Goal: Submit feedback/report problem

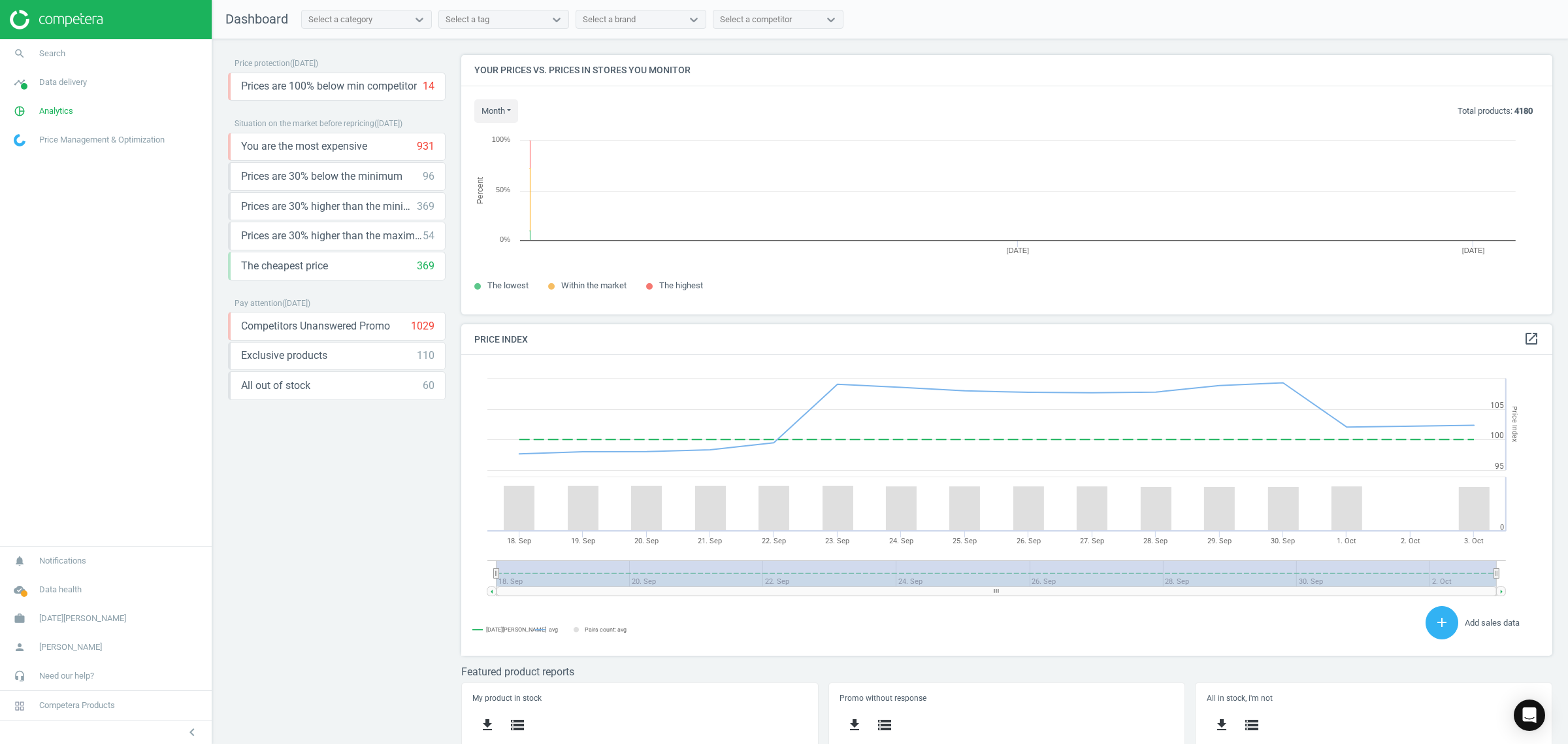
scroll to position [285, 1104]
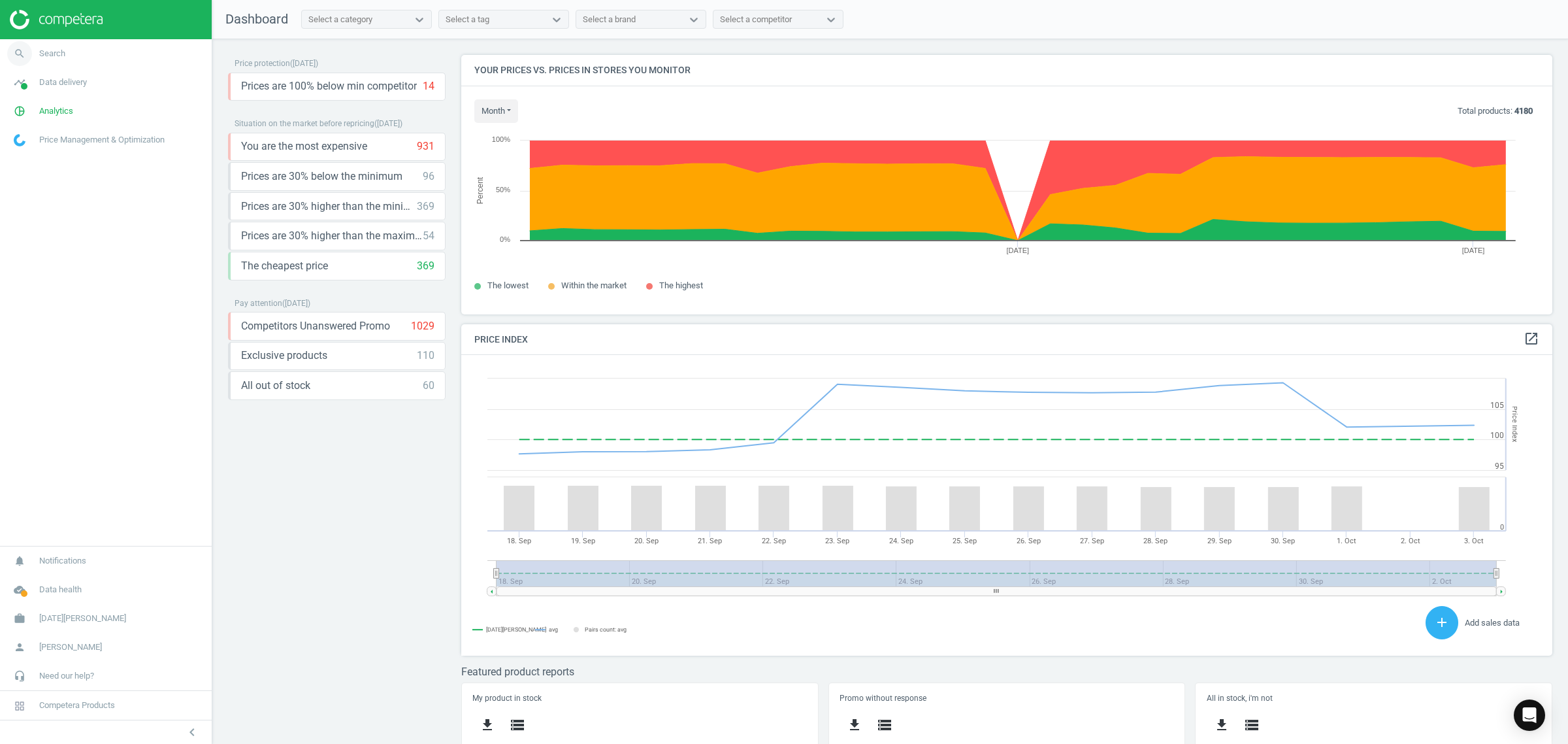
click at [77, 48] on link "search Search" at bounding box center [106, 53] width 212 height 29
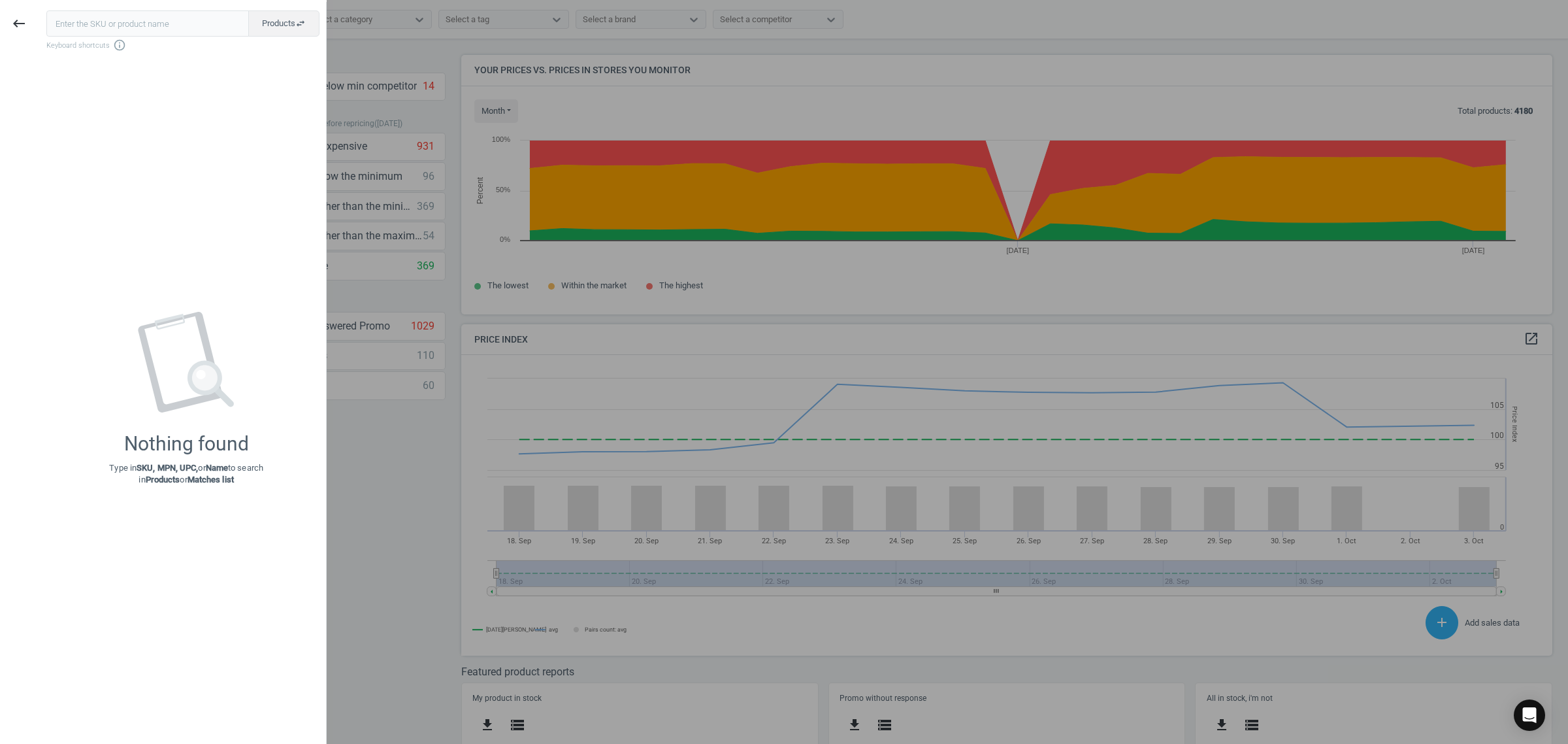
type input "142306"
drag, startPoint x: 106, startPoint y: 16, endPoint x: 7, endPoint y: 40, distance: 101.9
click at [7, 40] on div "keyboard_backspace 142306 close Products swap_horiz Keyboard shortcuts info_out…" at bounding box center [164, 374] width 327 height 744
click at [1533, 707] on div "Open Intercom Messenger" at bounding box center [1529, 715] width 34 height 34
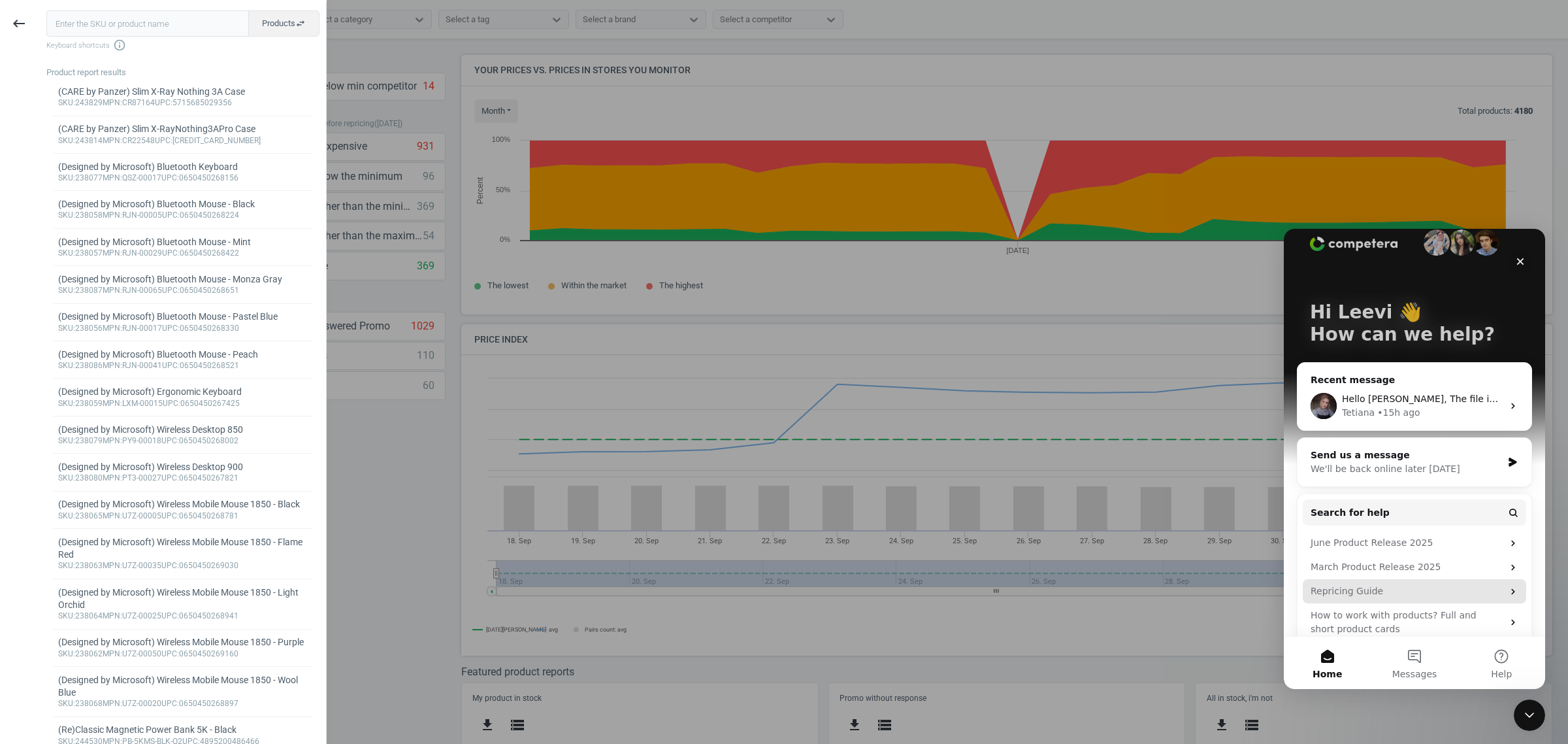
scroll to position [39, 0]
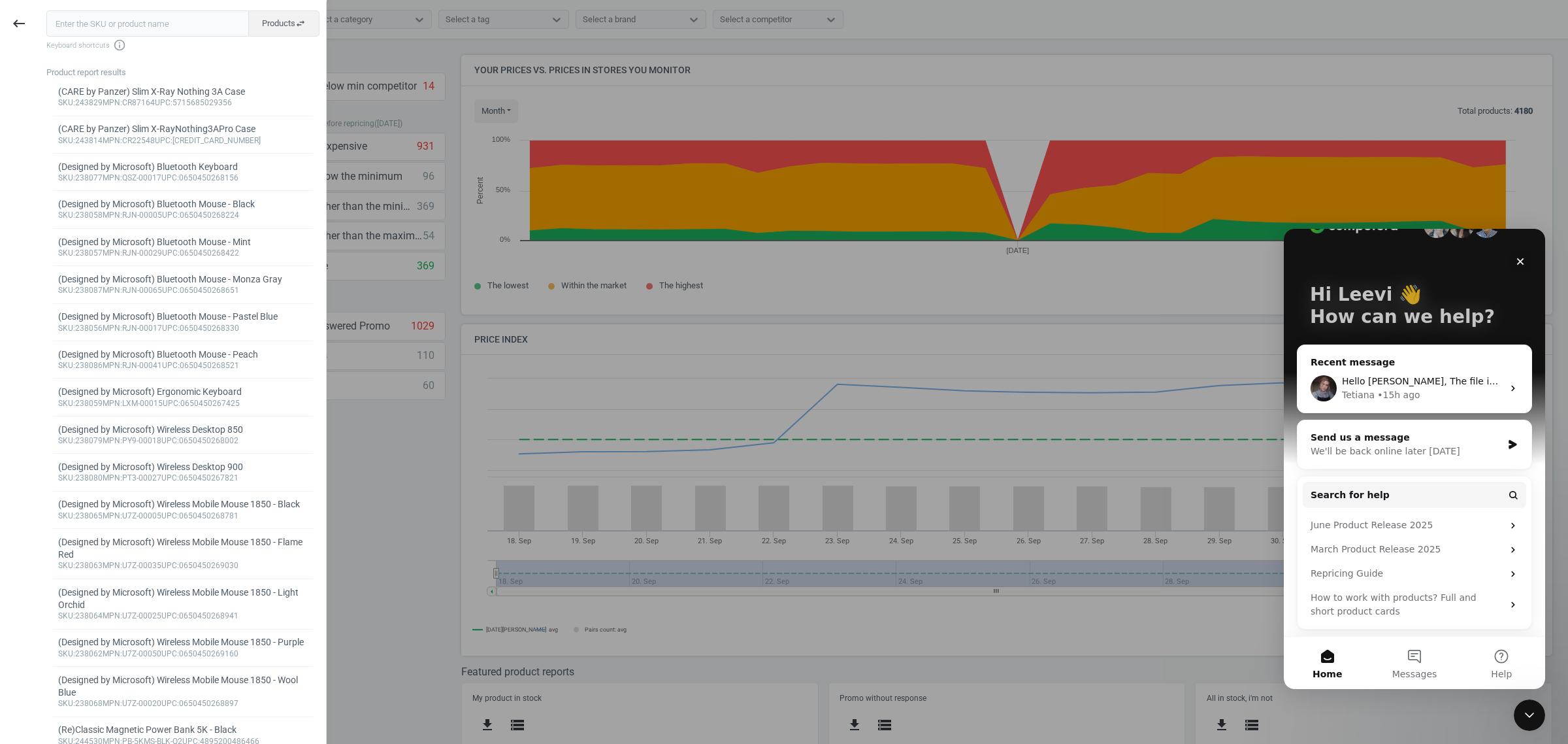
click at [1443, 361] on div "Recent message" at bounding box center [1414, 362] width 207 height 13
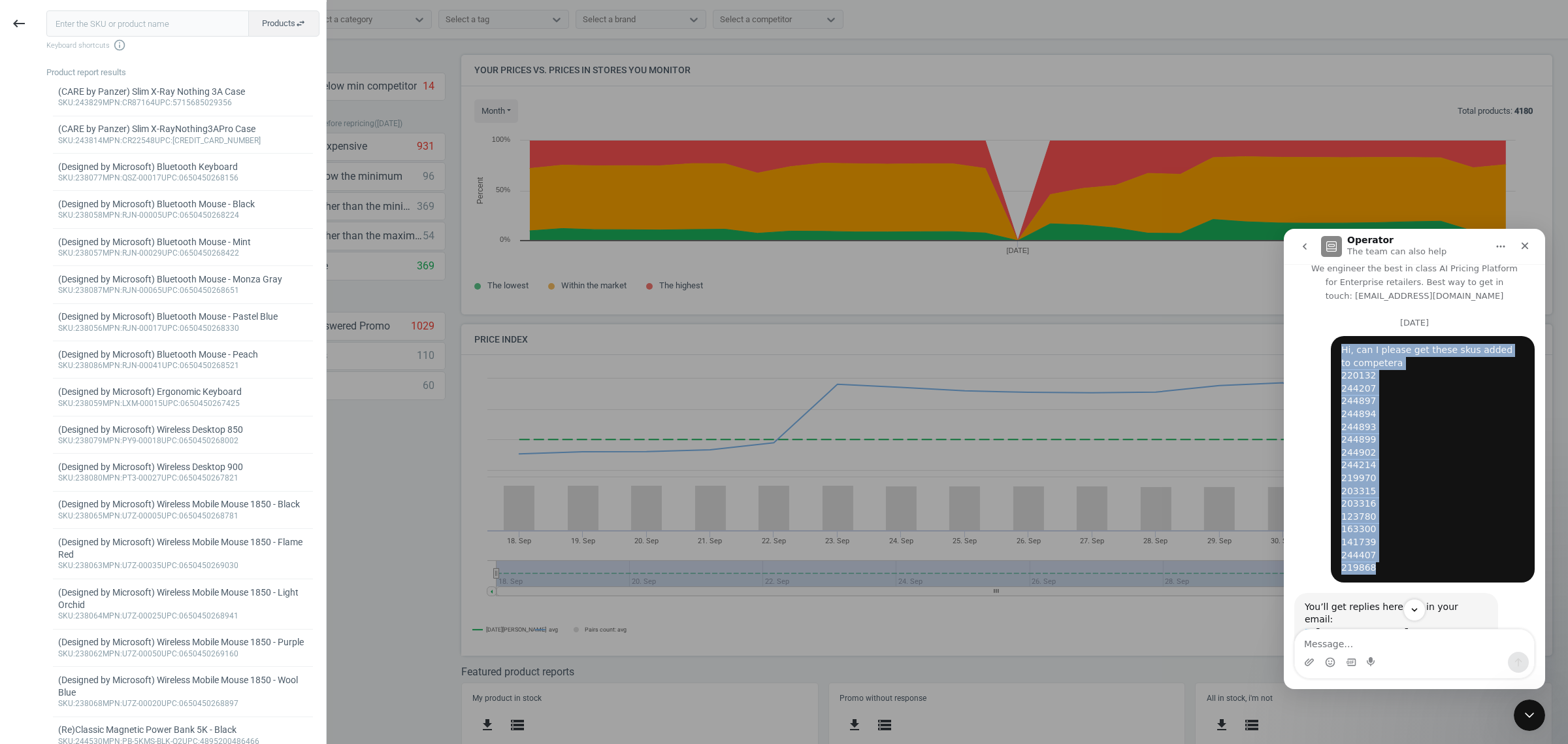
scroll to position [0, 0]
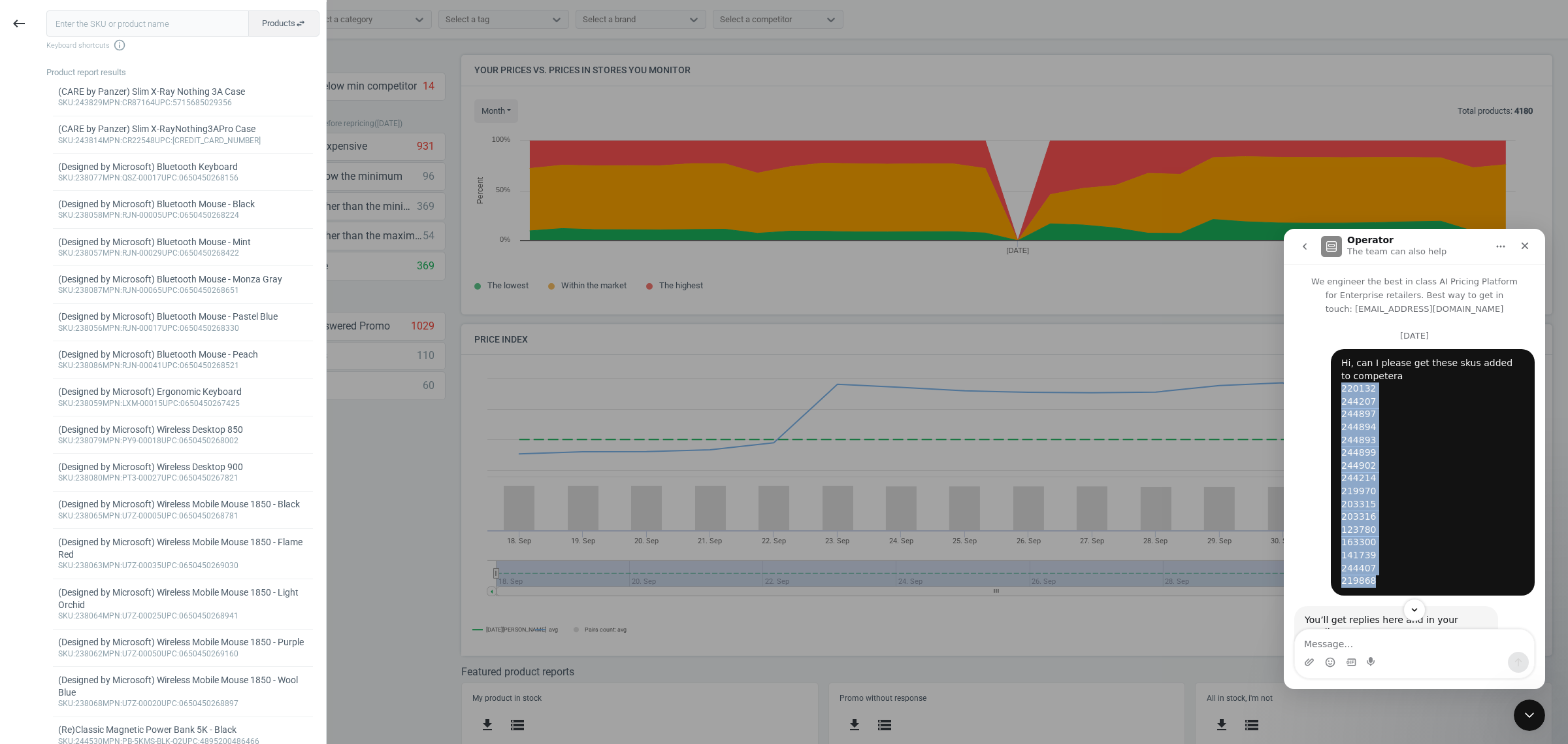
drag, startPoint x: 1366, startPoint y: 399, endPoint x: 1334, endPoint y: 389, distance: 33.5
click at [1341, 389] on div "Hi, can I please get these skus added to competera 220132 244207 244897 244894 …" at bounding box center [1432, 472] width 183 height 231
copy div "220132 244207 244897 244894 244893 244899 244902 244214 219970 203315 203316 12…"
click at [18, 28] on icon "keyboard_backspace" at bounding box center [19, 23] width 15 height 15
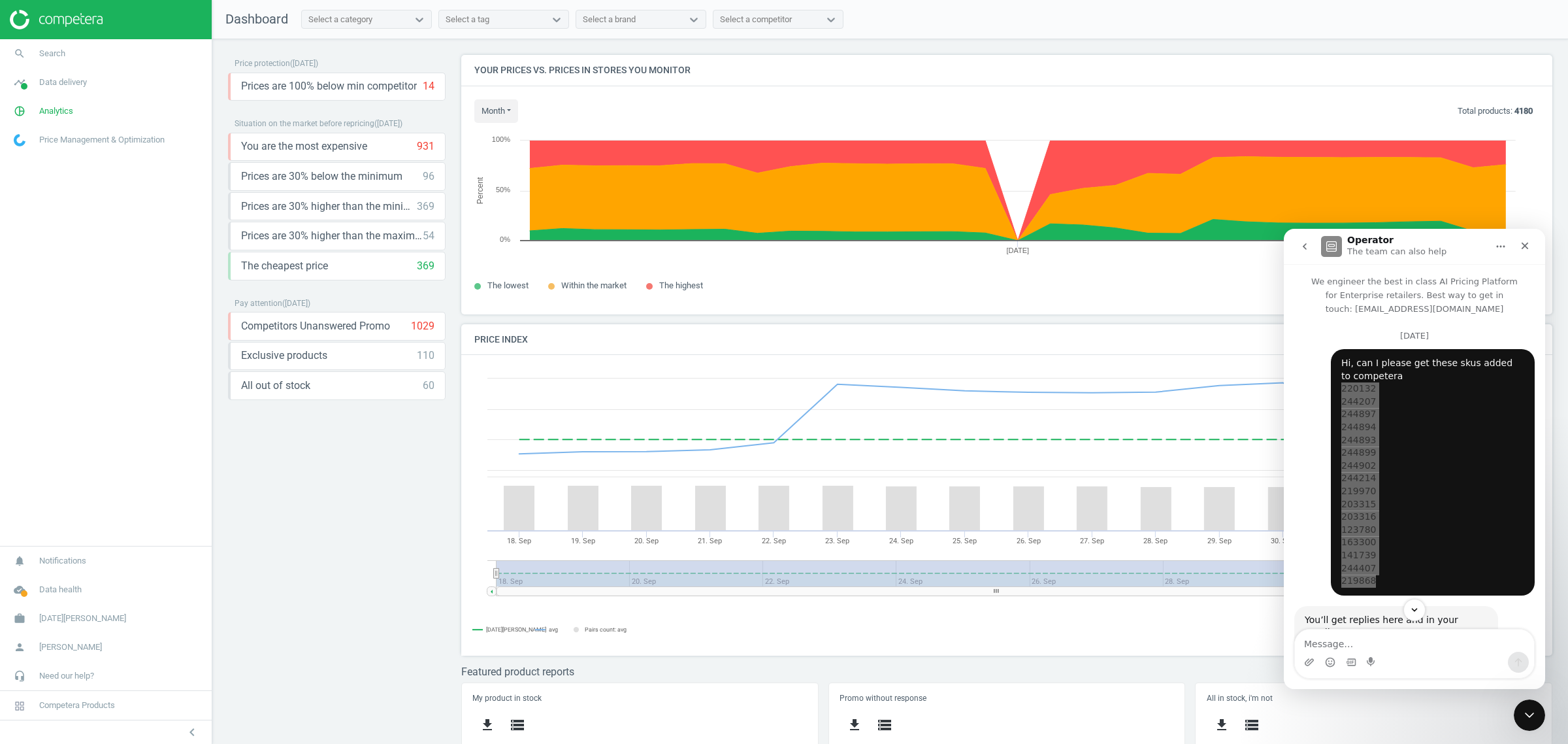
drag, startPoint x: 100, startPoint y: 32, endPoint x: 36, endPoint y: 43, distance: 64.9
click at [98, 34] on div at bounding box center [106, 19] width 212 height 39
click at [68, 46] on link "search Search" at bounding box center [106, 53] width 212 height 29
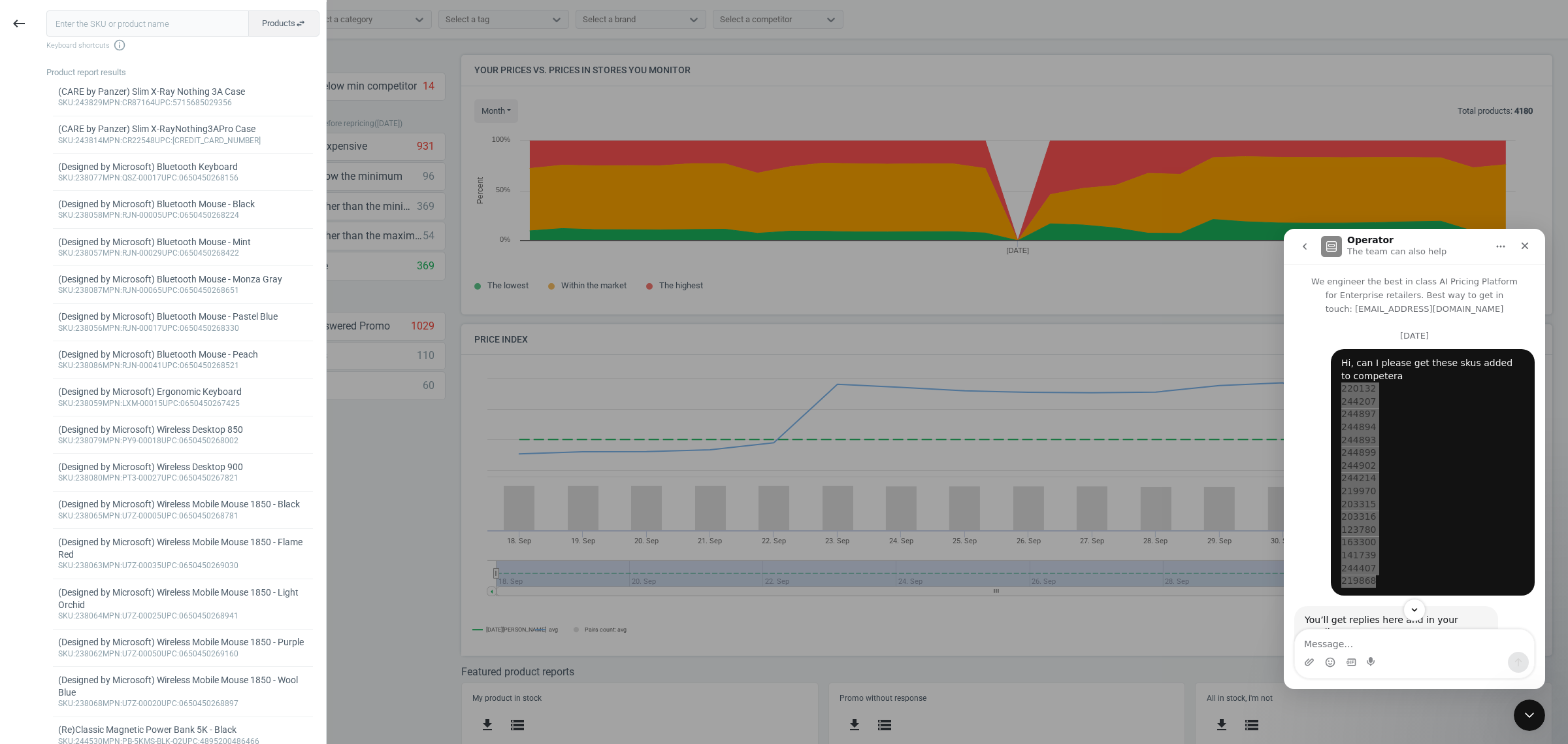
click at [114, 20] on input "text" at bounding box center [147, 23] width 203 height 26
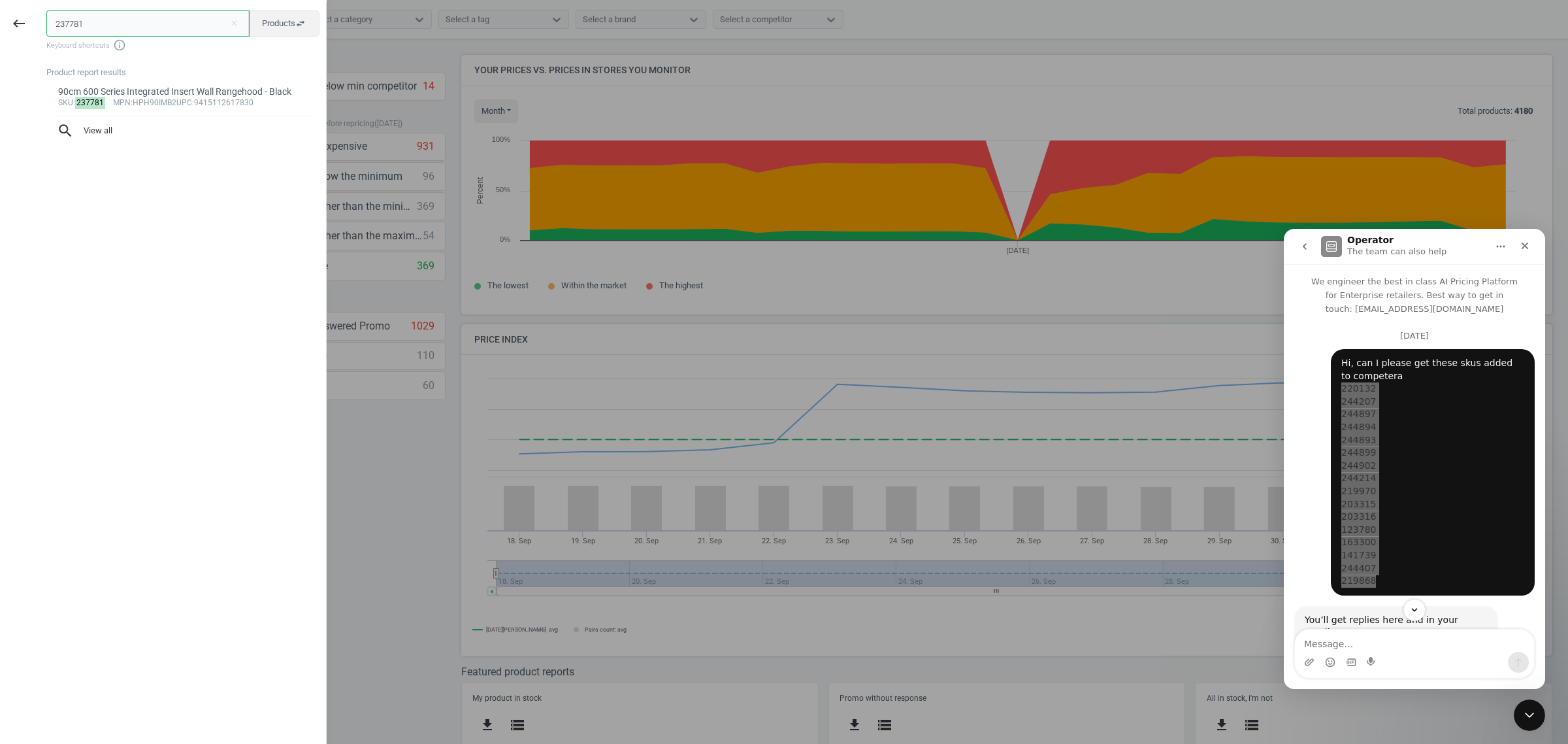
click at [118, 26] on input "237781" at bounding box center [148, 23] width 203 height 26
paste input "890"
click at [89, 21] on input "237890" at bounding box center [148, 23] width 203 height 26
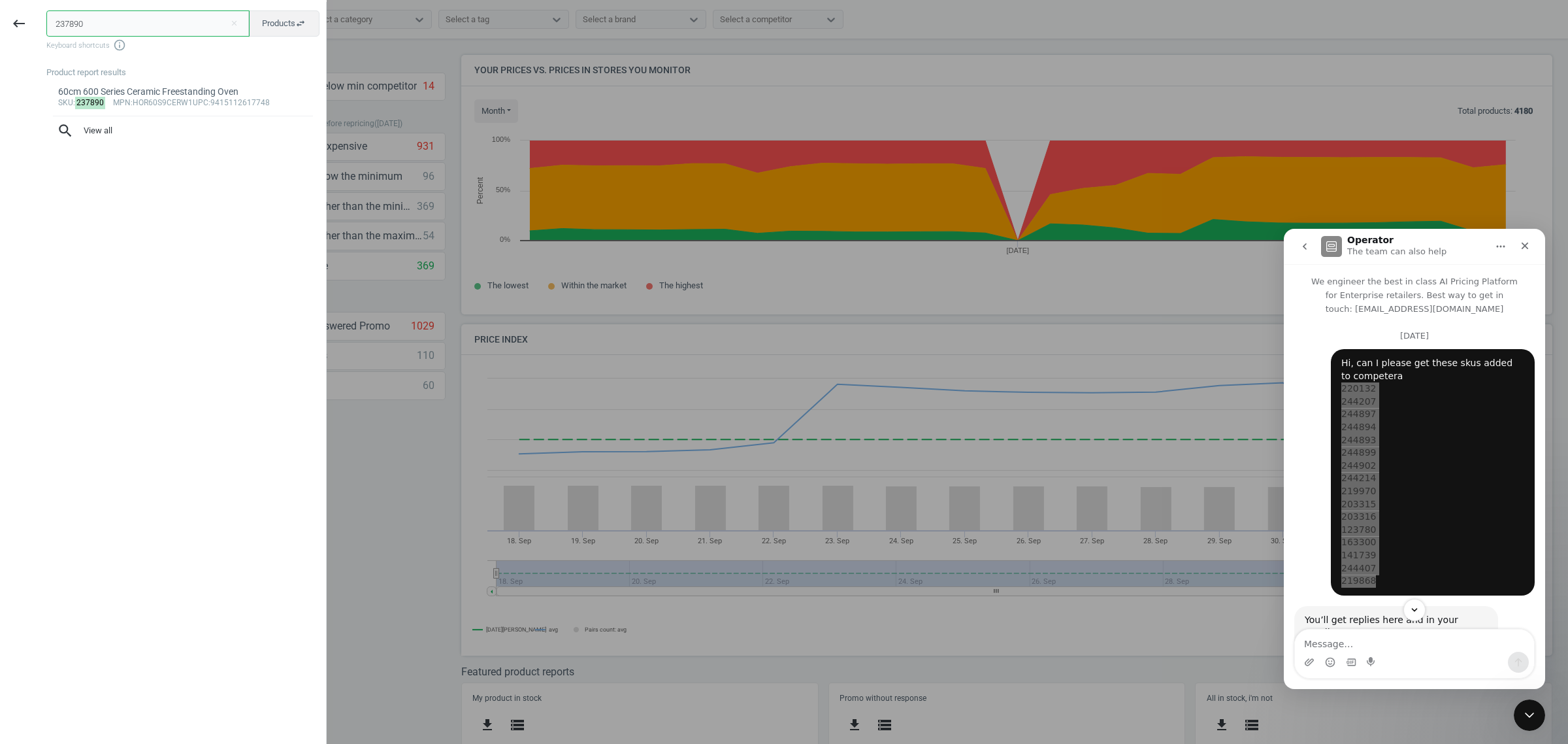
paste input "19641"
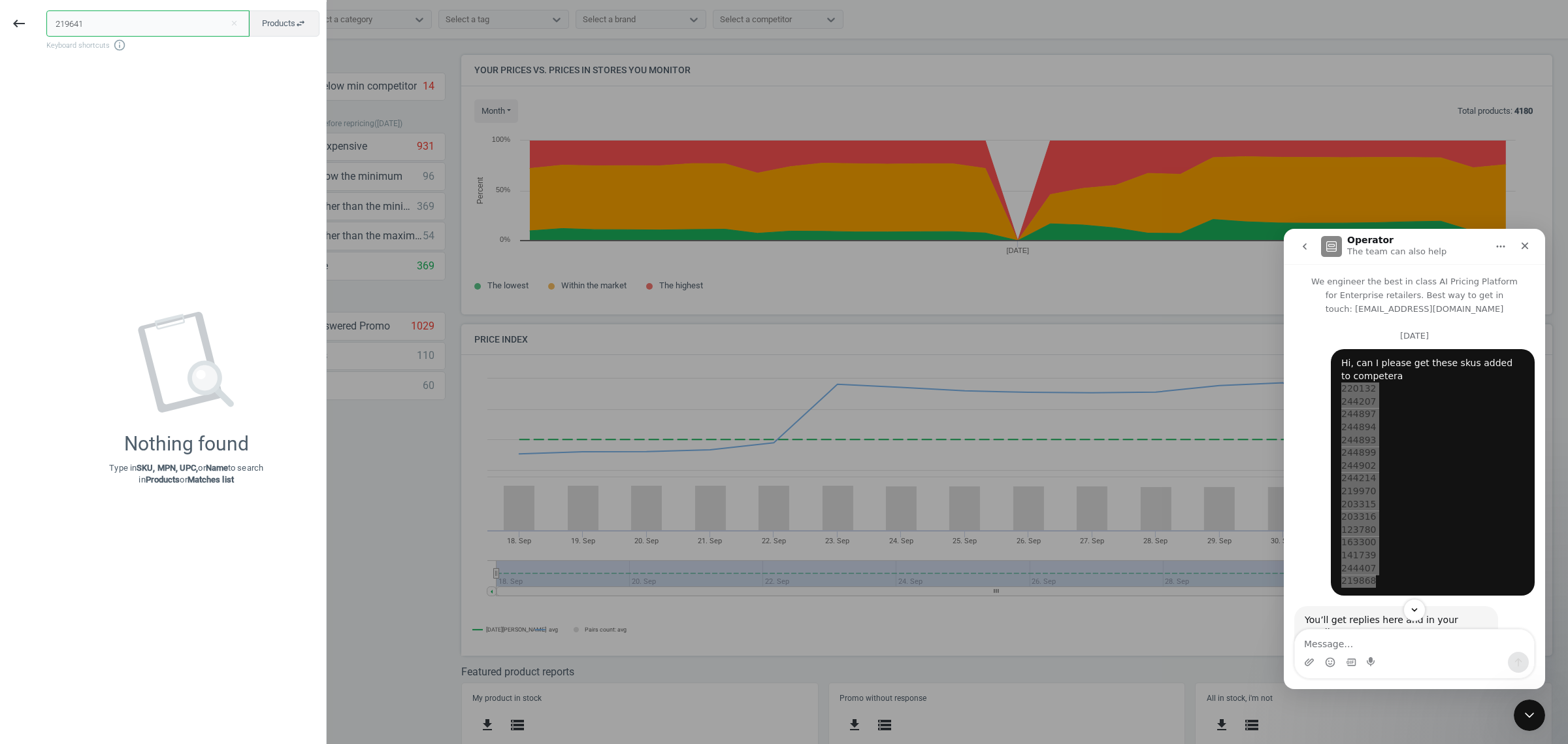
click at [151, 22] on input "219641" at bounding box center [148, 23] width 203 height 26
paste input "31027"
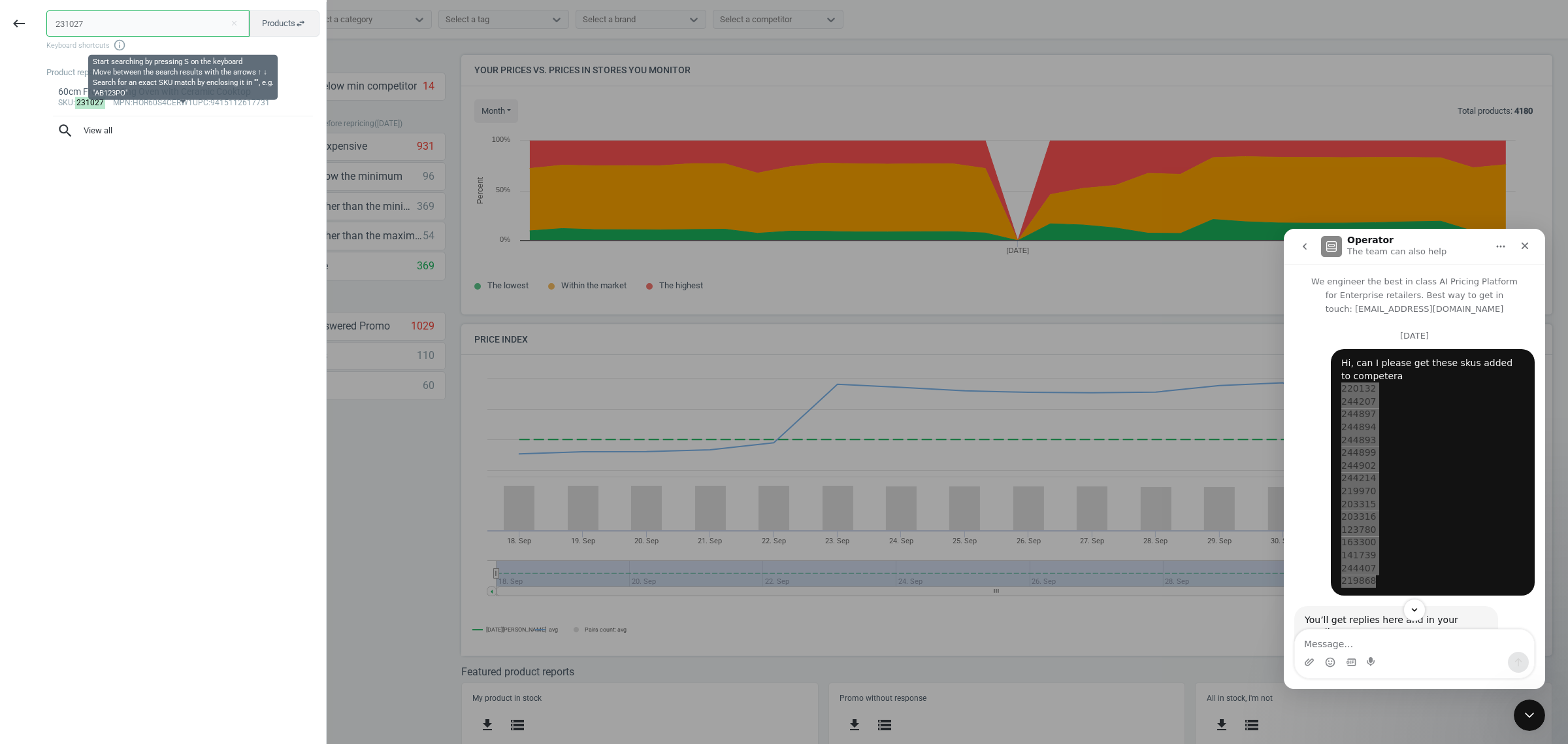
click at [104, 30] on input "231027" at bounding box center [148, 23] width 203 height 26
click at [105, 27] on input "231027" at bounding box center [148, 23] width 203 height 26
paste input "207429"
click at [105, 27] on input "231027207429" at bounding box center [148, 23] width 203 height 26
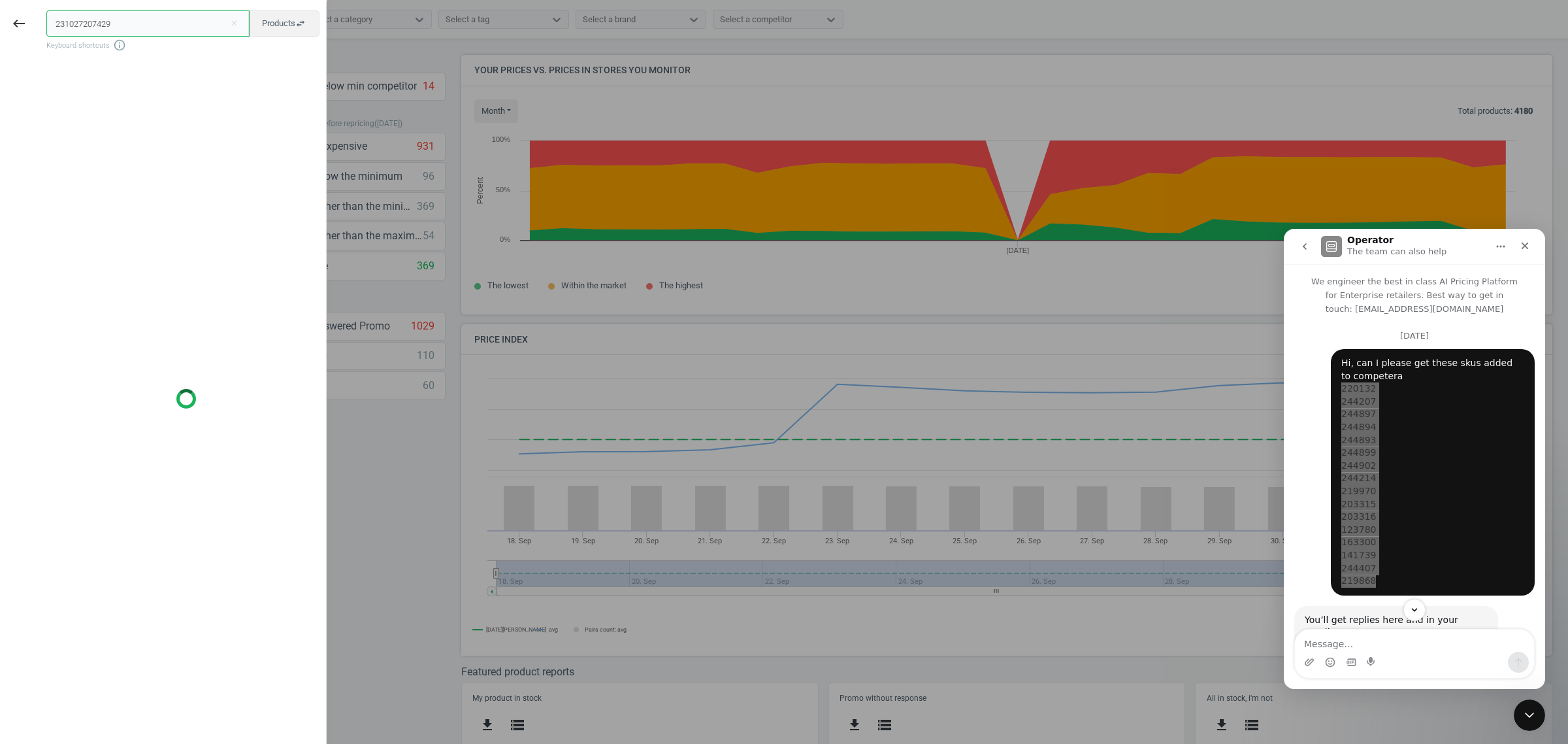
paste input "text"
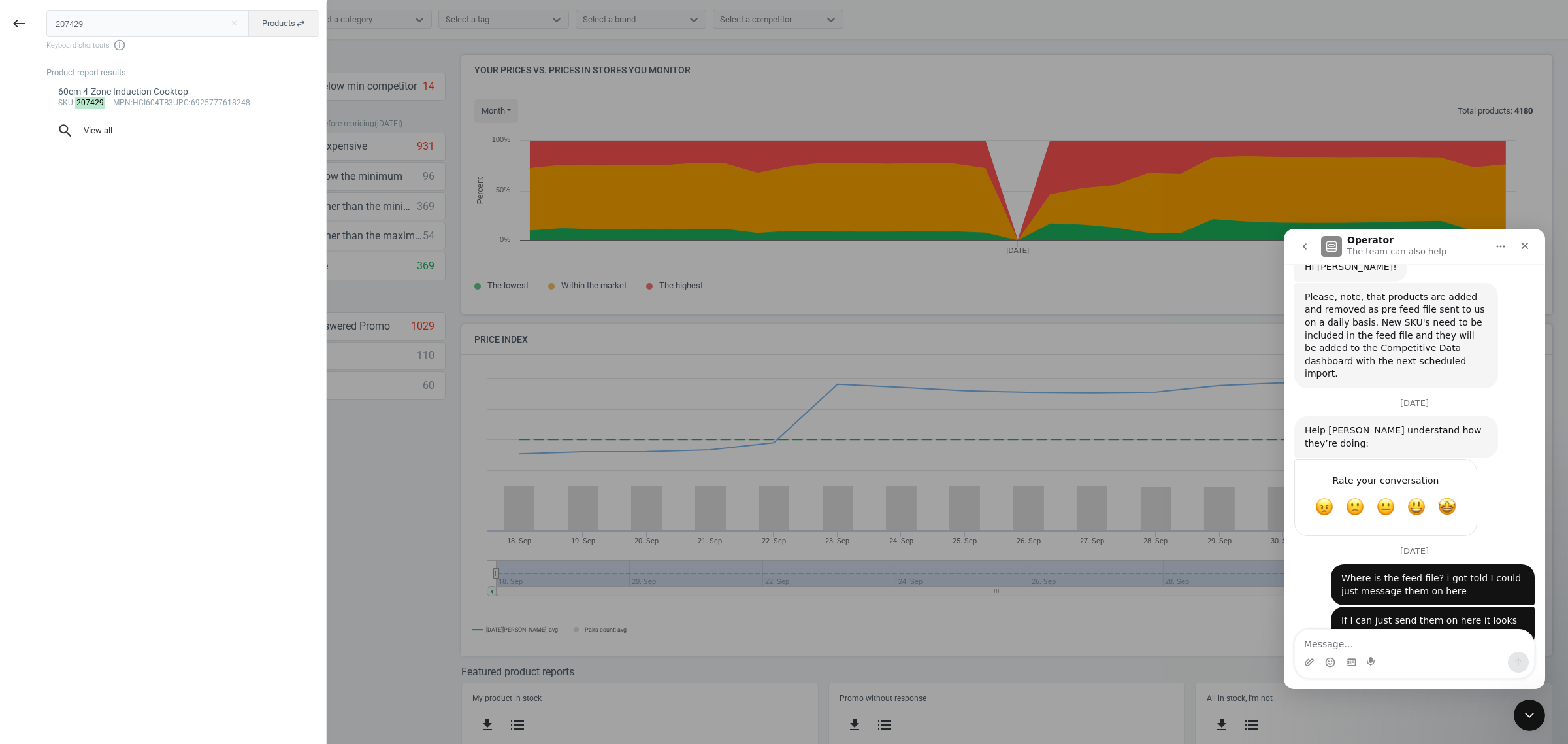
scroll to position [400, 0]
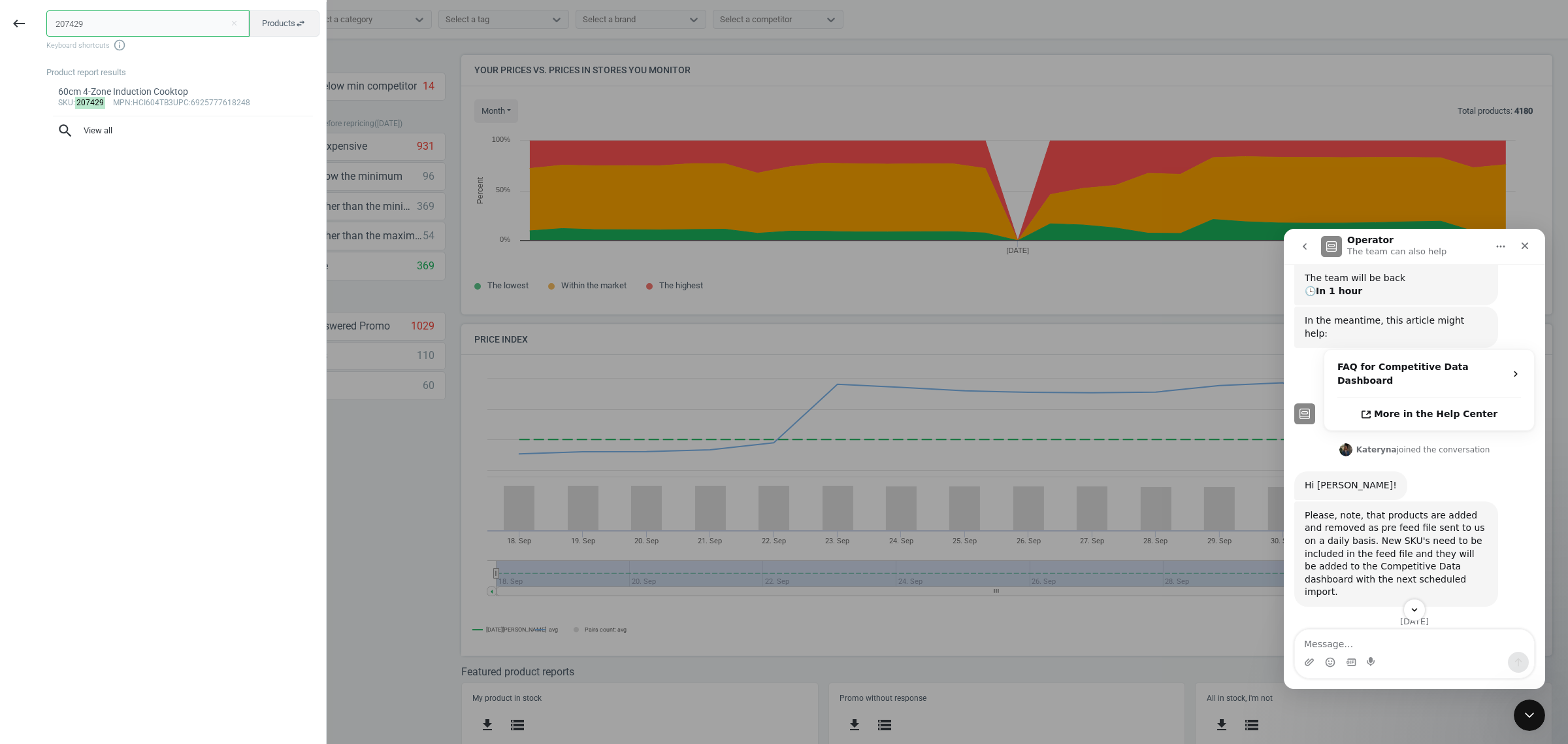
click at [106, 13] on input "207429" at bounding box center [148, 23] width 203 height 26
paste input "31028"
click at [168, 20] on input "231028" at bounding box center [148, 23] width 203 height 26
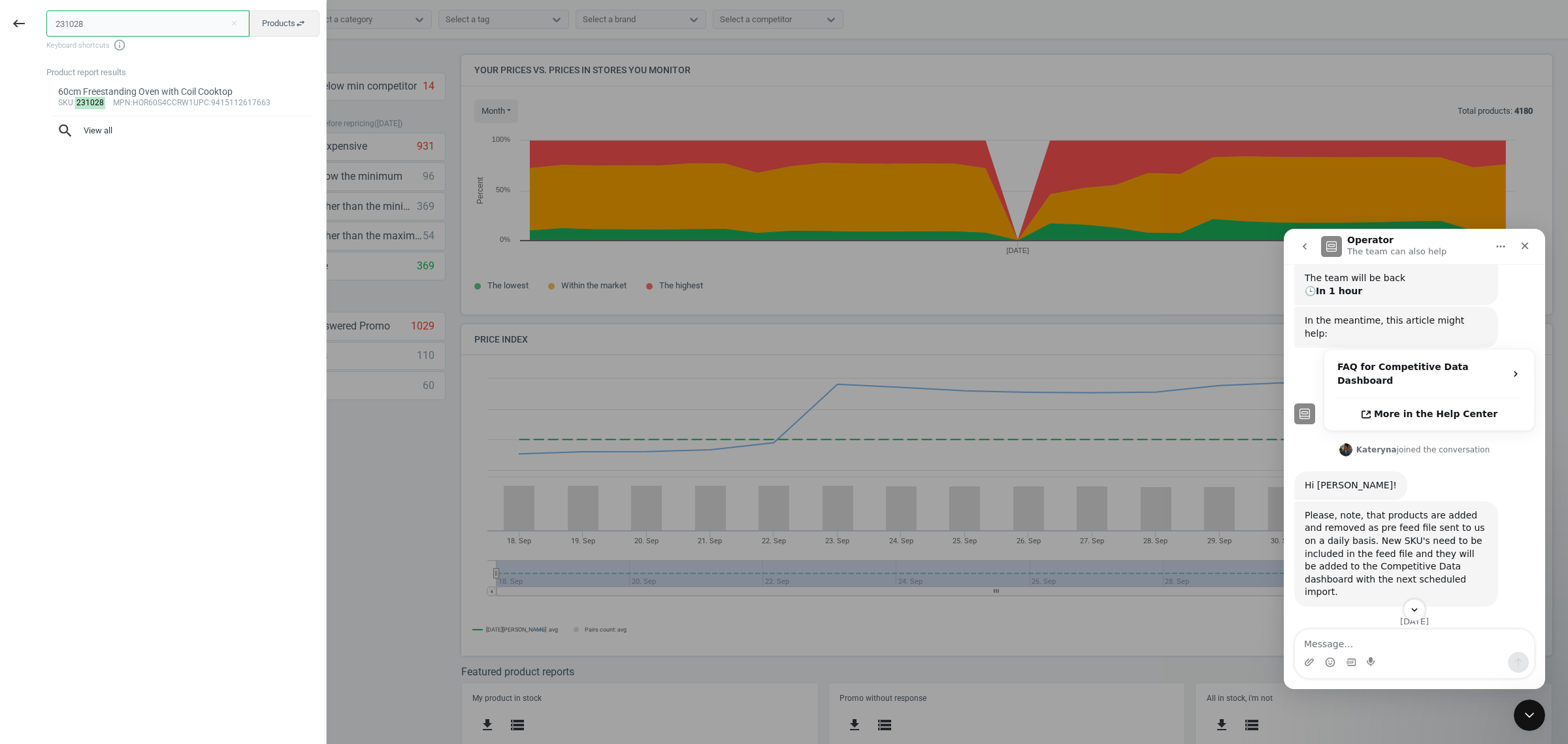
paste input "27316"
click at [114, 34] on input "227316" at bounding box center [148, 23] width 203 height 26
paste input "3769"
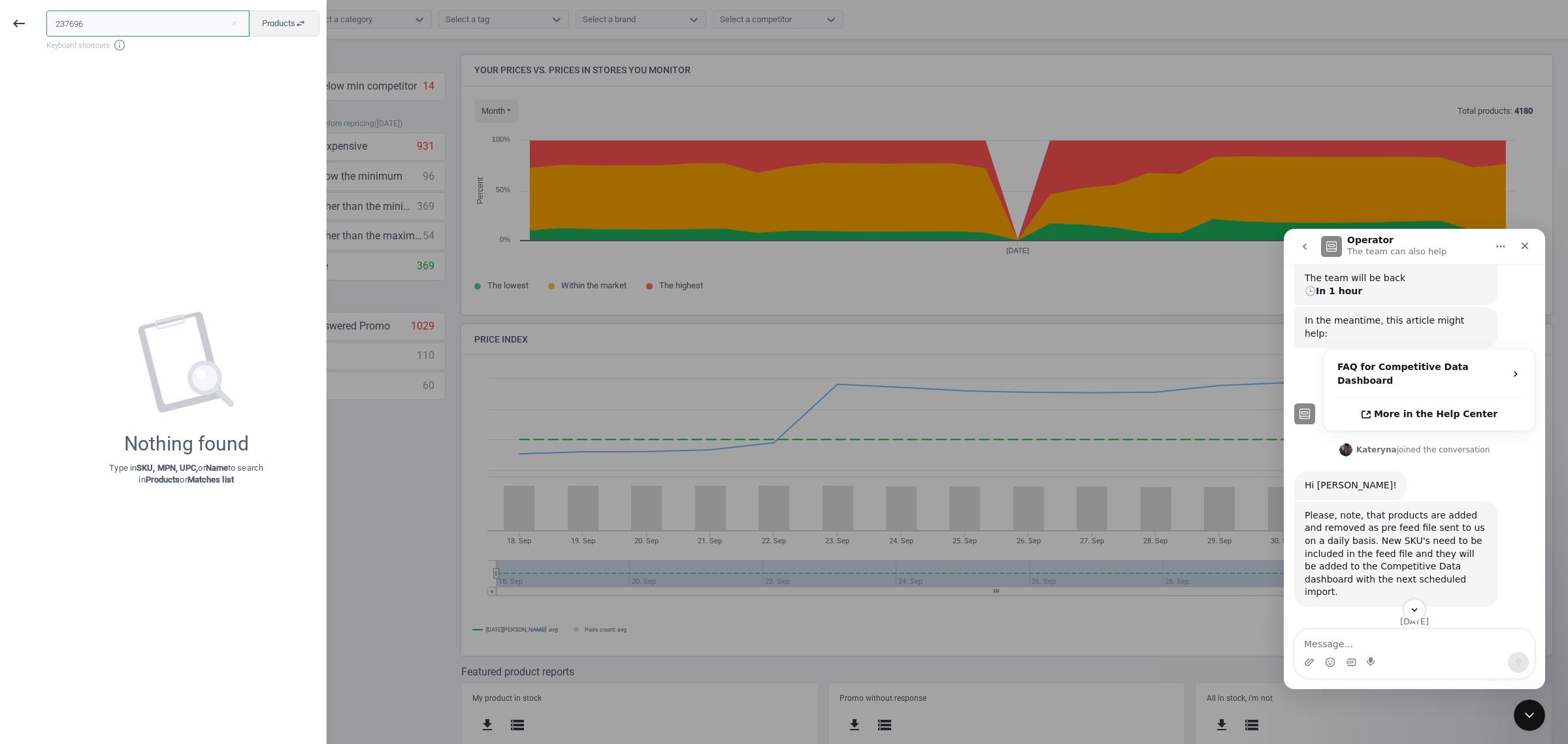
click at [132, 18] on input "237696" at bounding box center [148, 23] width 203 height 26
paste input "713"
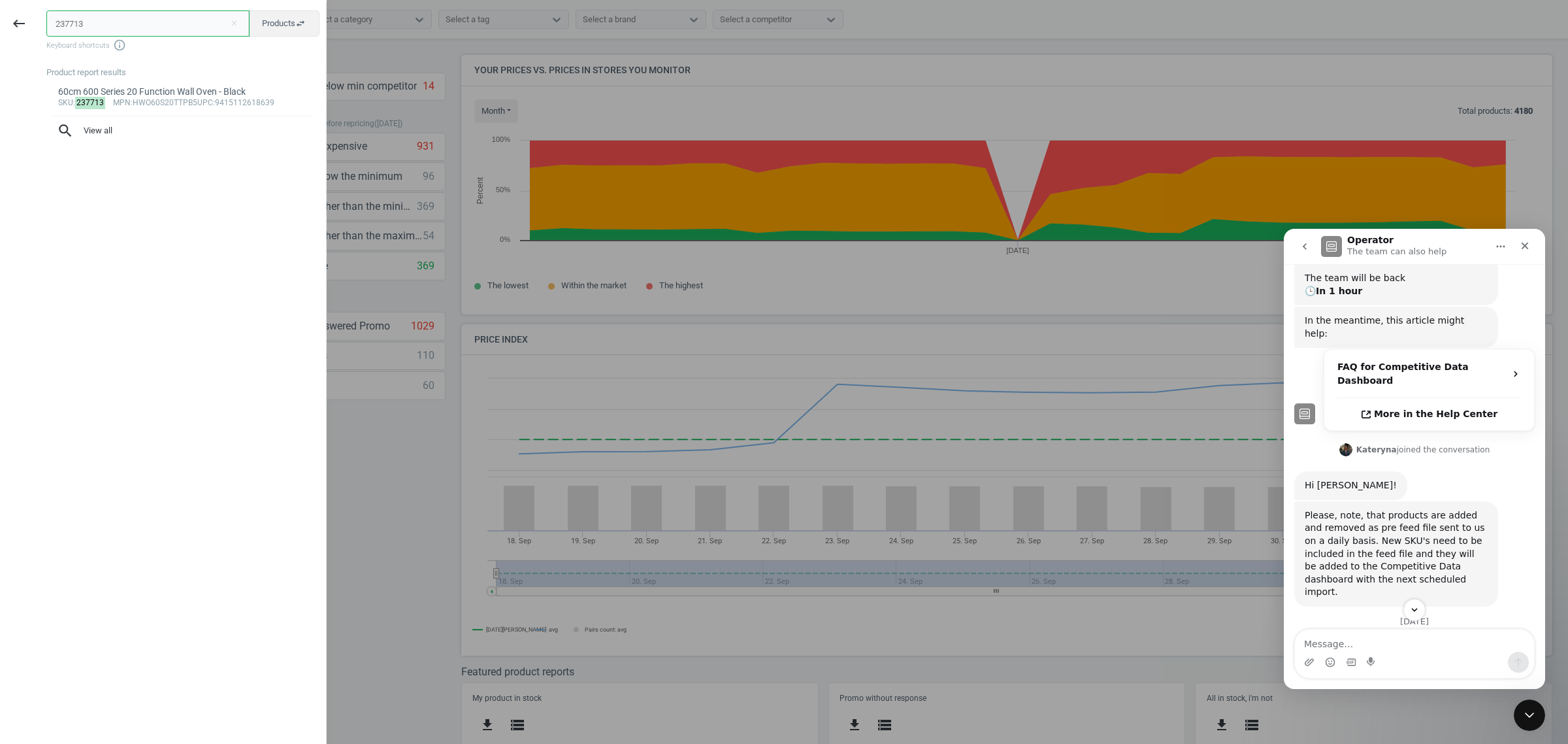
click at [116, 24] on input "237713" at bounding box center [148, 23] width 203 height 26
paste input "86"
click at [158, 29] on input "237786" at bounding box center [148, 23] width 203 height 26
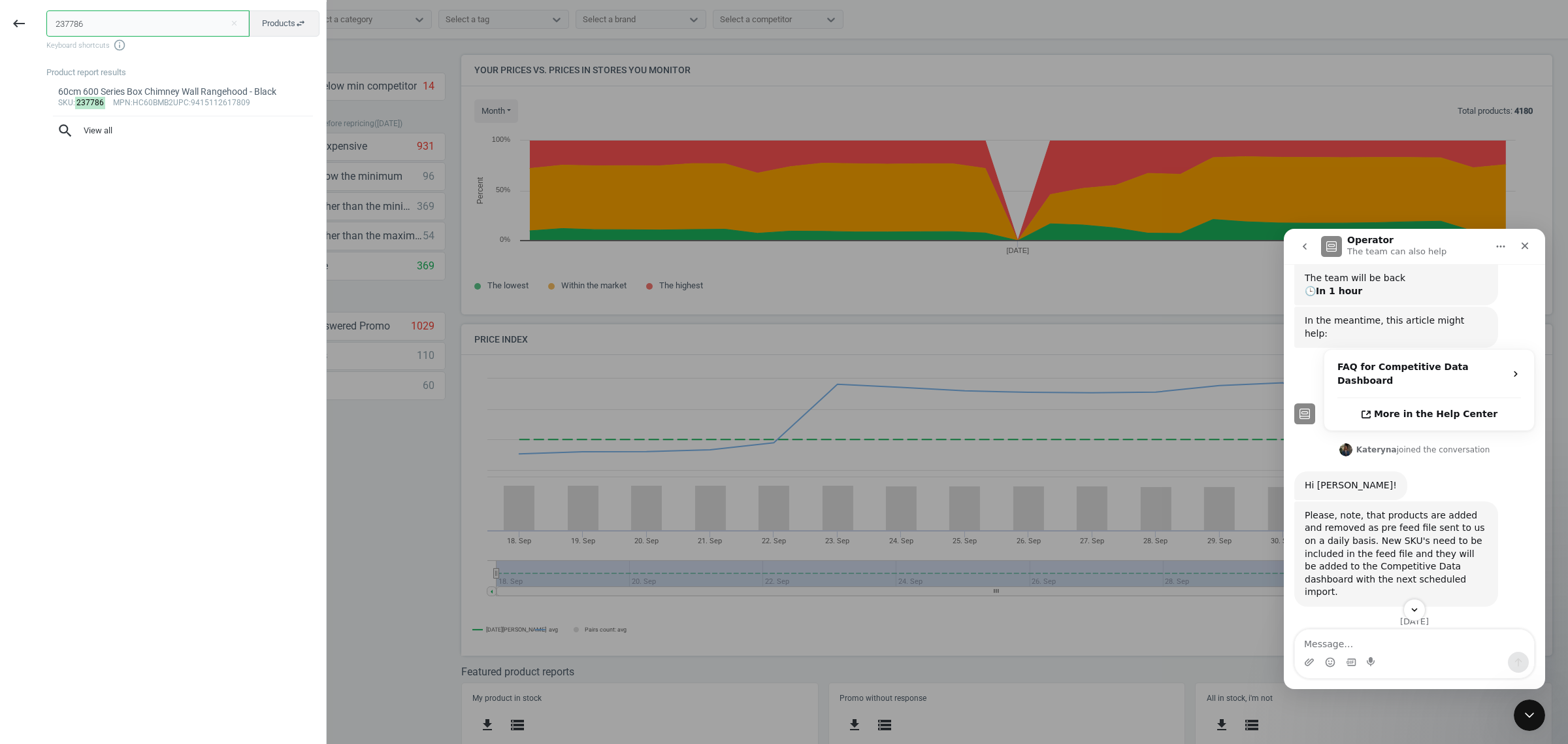
paste input "78"
click at [152, 21] on input "237778" at bounding box center [148, 23] width 203 height 26
paste input "606"
click at [122, 24] on input "237606" at bounding box center [148, 23] width 203 height 26
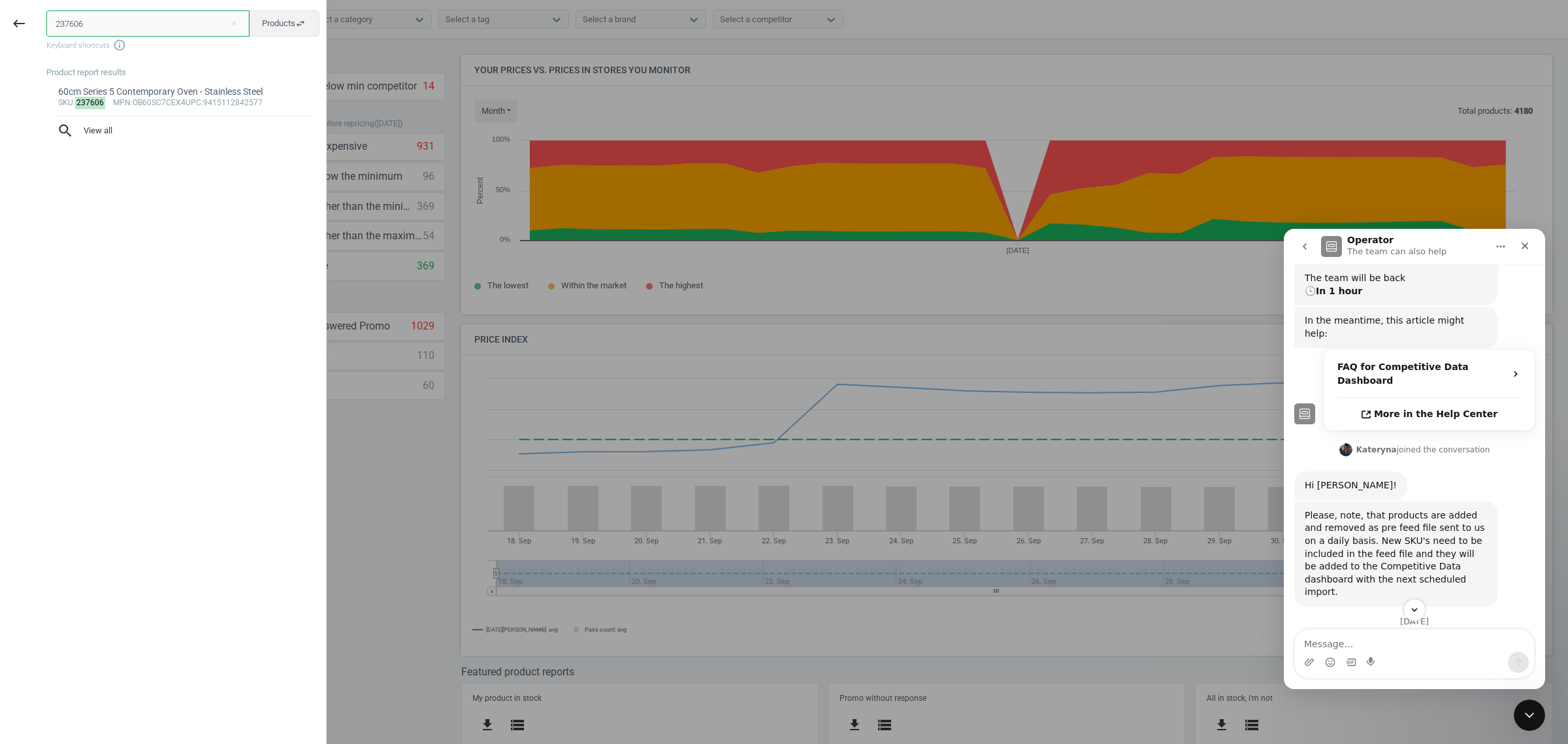
click at [122, 24] on input "237606" at bounding box center [148, 23] width 203 height 26
paste input "23984"
click at [165, 24] on input "223984" at bounding box center [148, 23] width 203 height 26
paste input "148442"
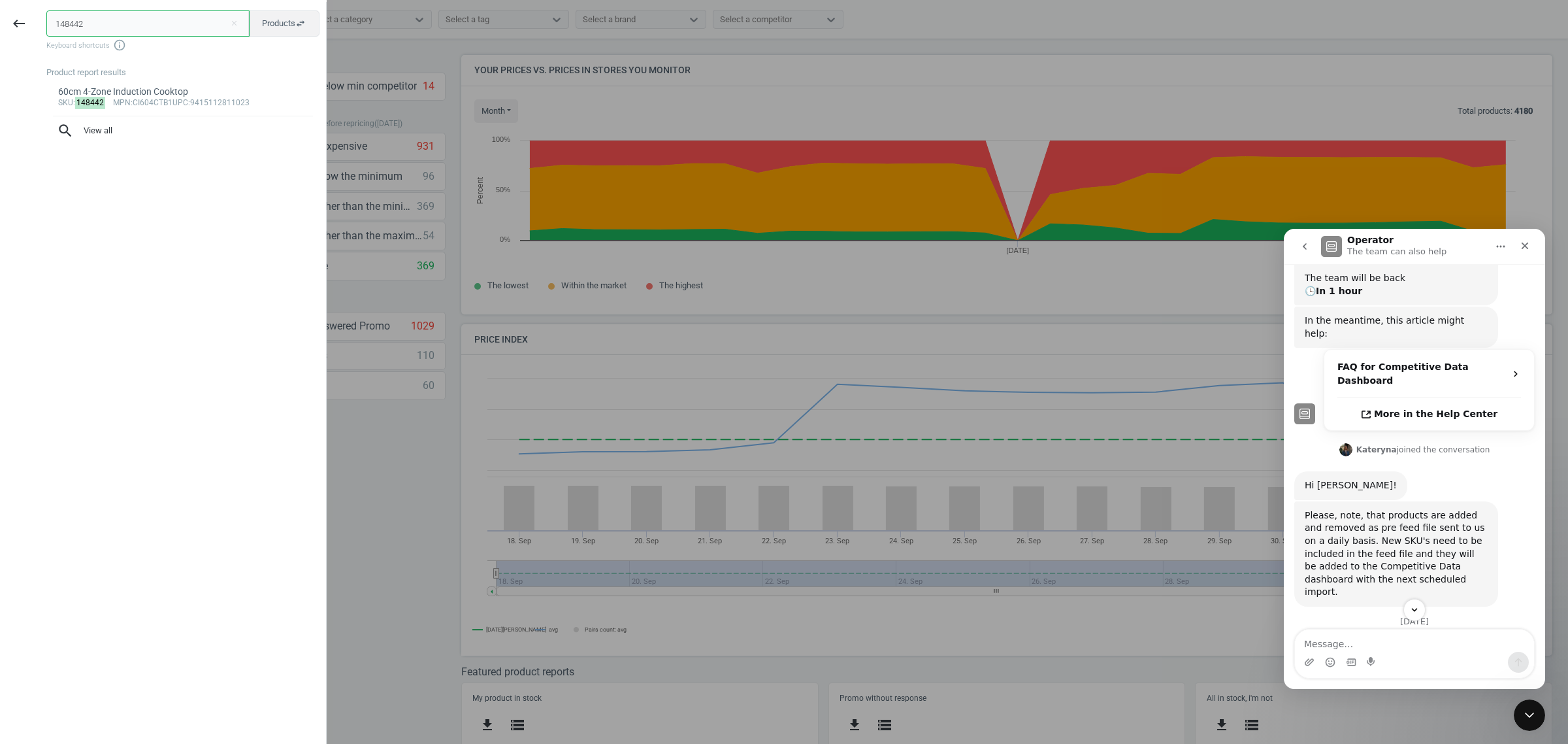
click at [182, 29] on input "148442" at bounding box center [148, 23] width 203 height 26
paste input "223983"
drag, startPoint x: 130, startPoint y: 37, endPoint x: 147, endPoint y: 27, distance: 19.7
click at [130, 37] on div "223983 close Products swap_horiz Keyboard shortcuts info_outline" at bounding box center [186, 30] width 280 height 41
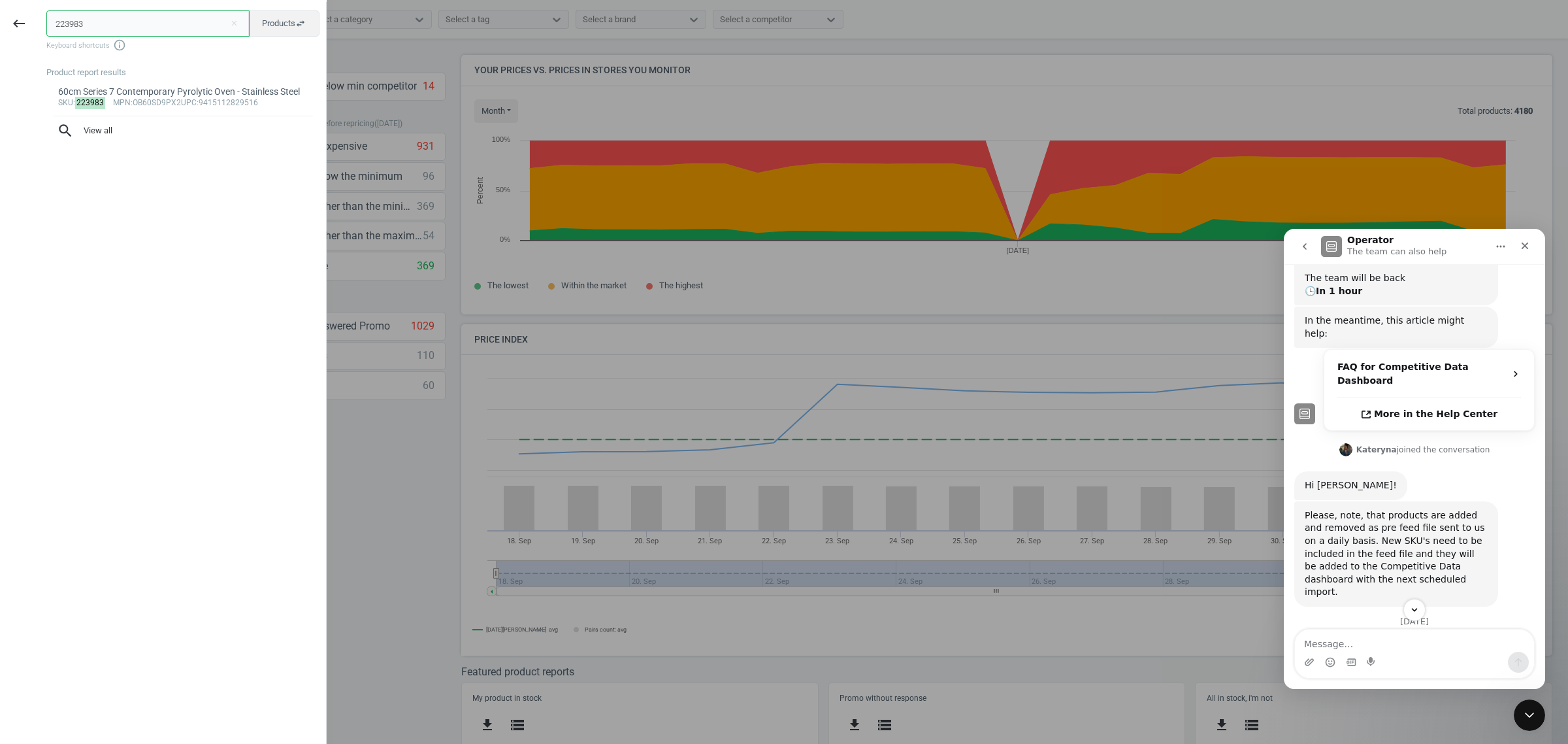
click at [147, 26] on input "223983" at bounding box center [148, 23] width 203 height 26
paste input "16987"
click at [99, 28] on input "216987" at bounding box center [148, 23] width 203 height 26
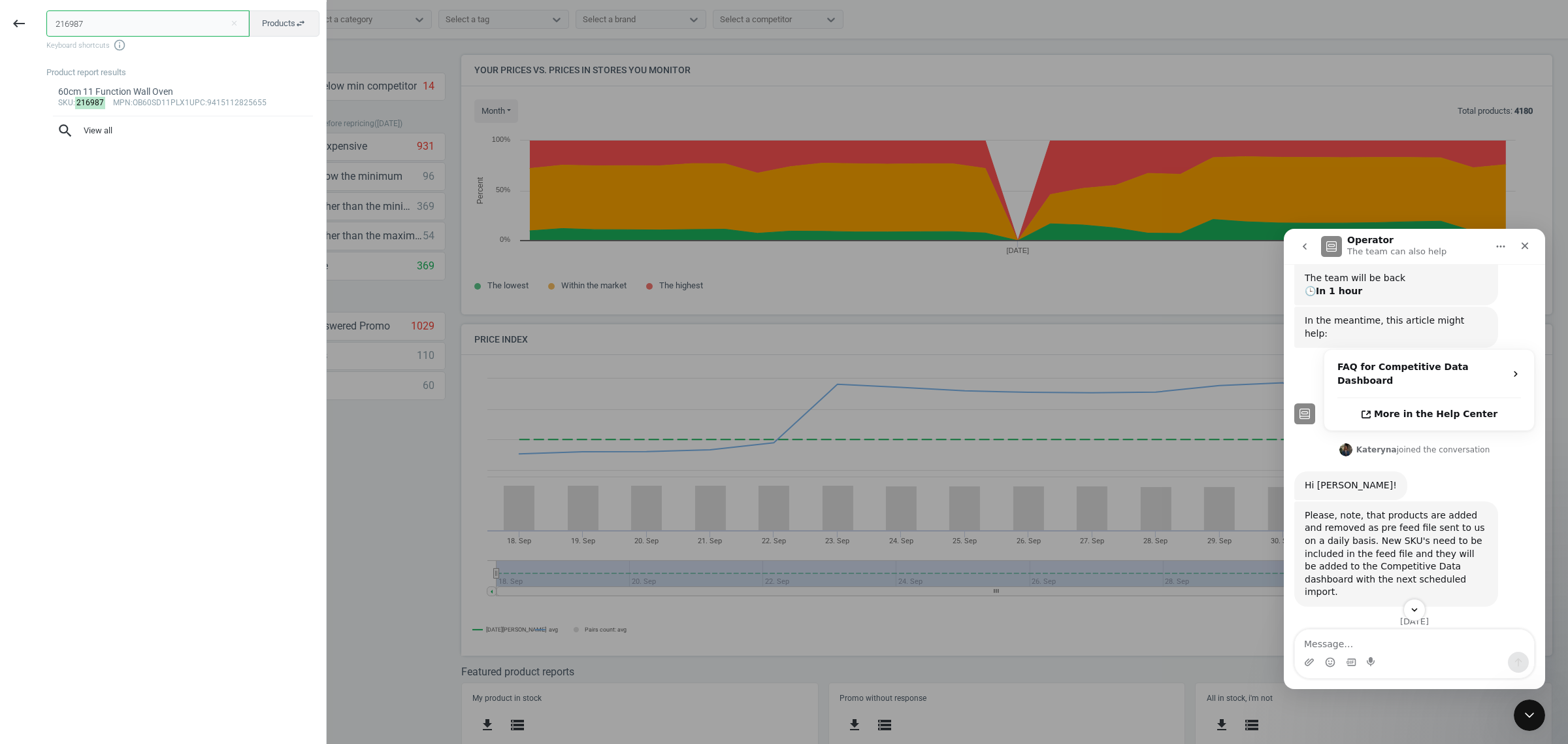
paste input "20336"
click at [126, 29] on input "220336" at bounding box center [148, 23] width 203 height 26
paste input "07751"
type input "207751"
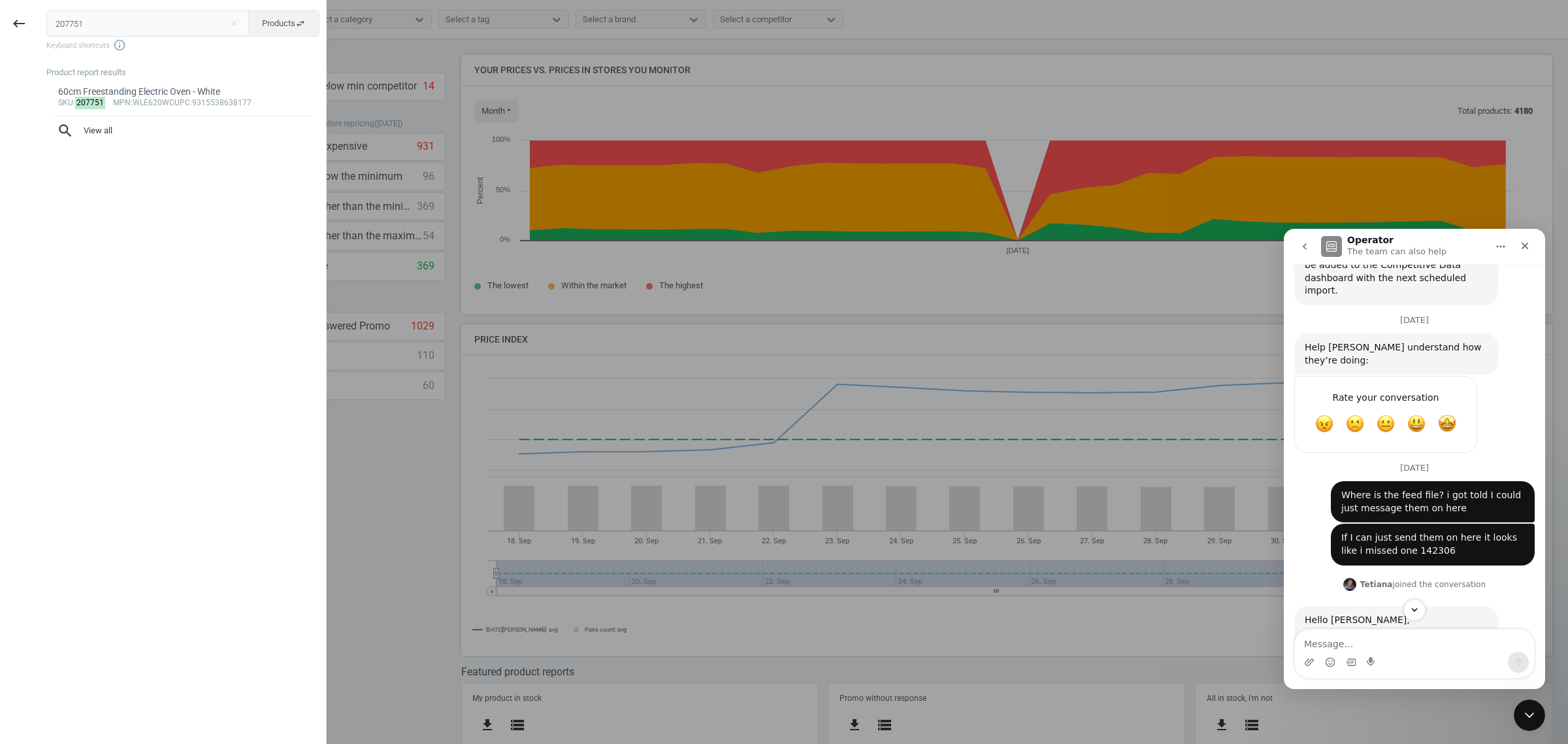
scroll to position [726, 0]
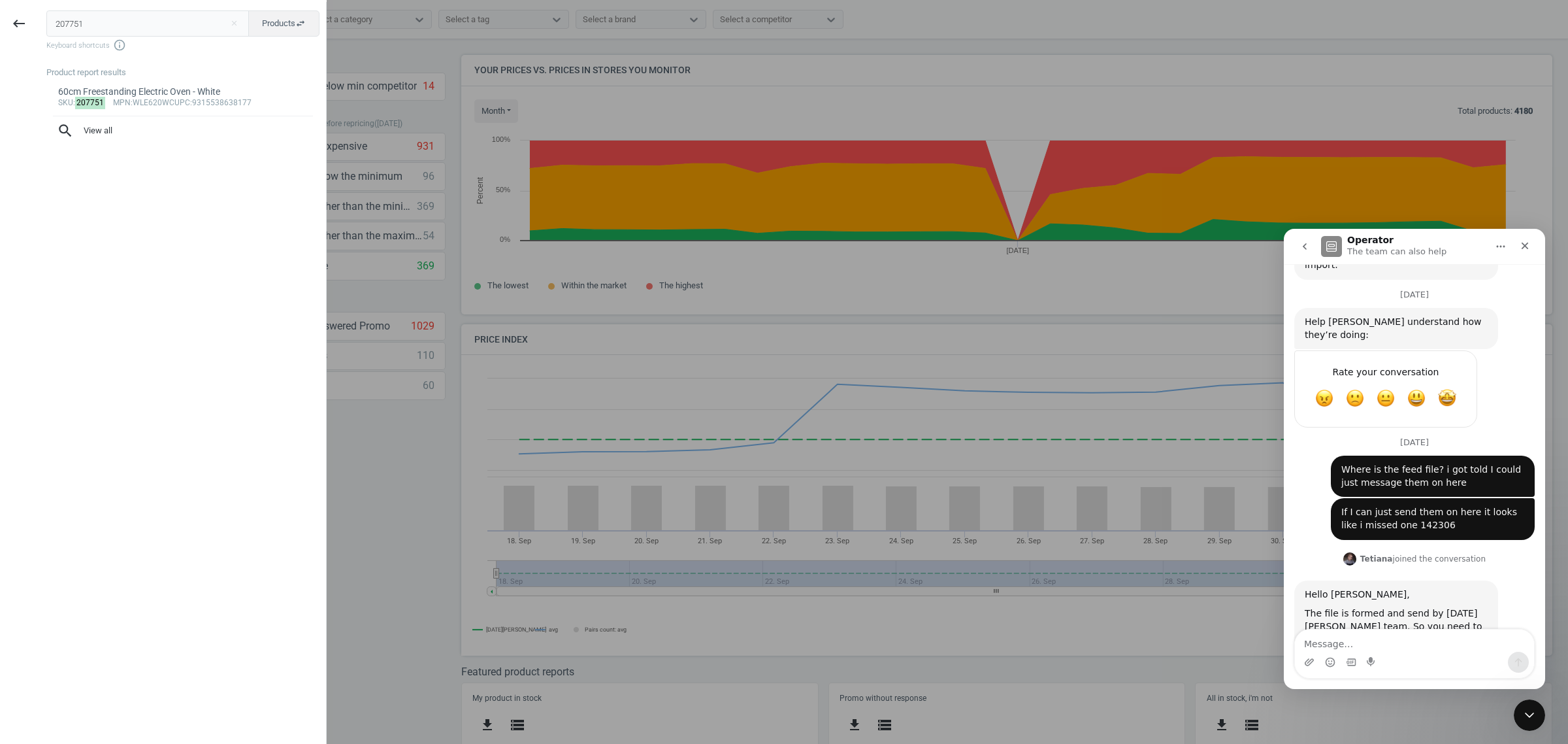
click at [1393, 506] on div "If I can just send them on here it looks like i missed one 142306" at bounding box center [1432, 519] width 183 height 26
copy div "142306"
click at [1526, 241] on icon "Close" at bounding box center [1524, 245] width 10 height 10
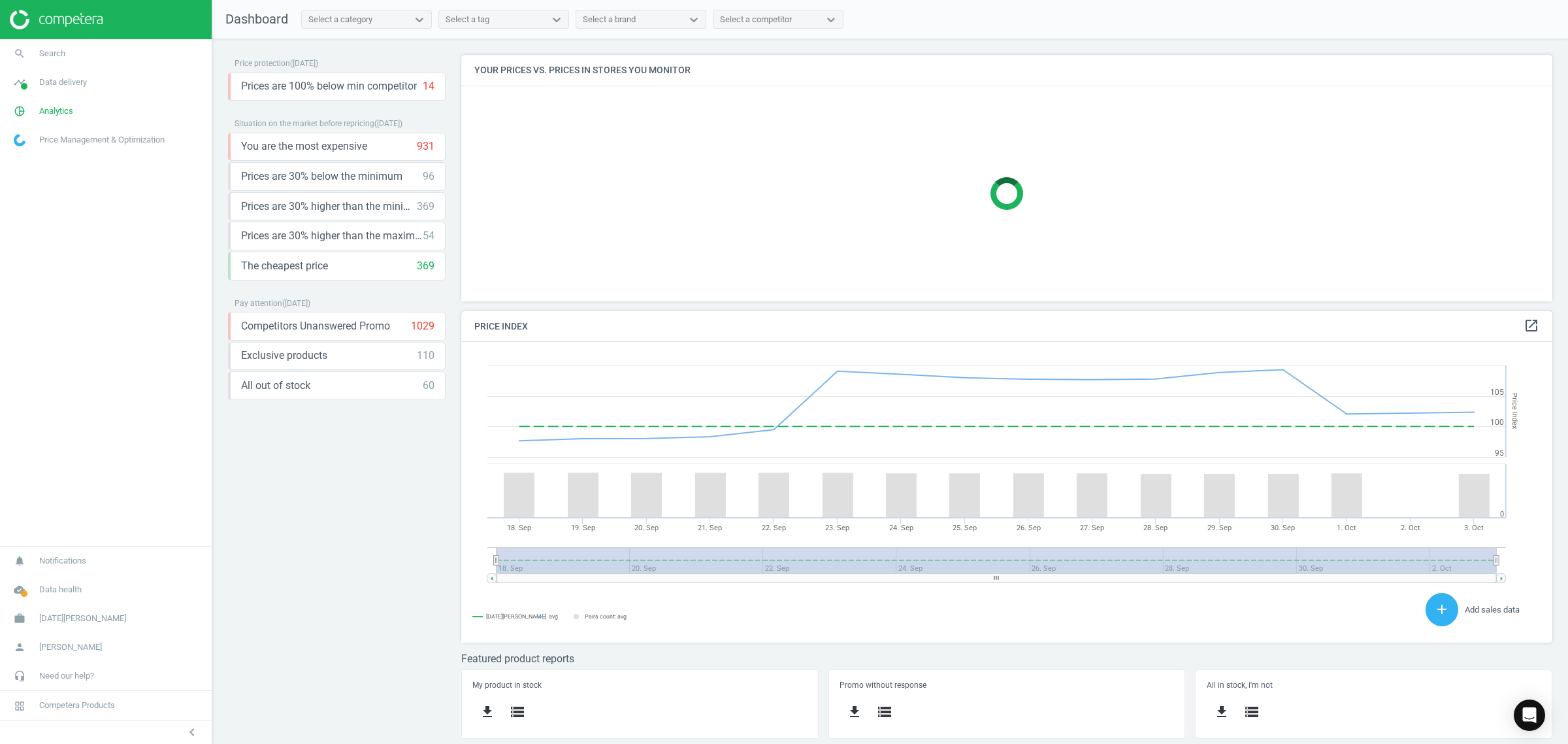
scroll to position [285, 1104]
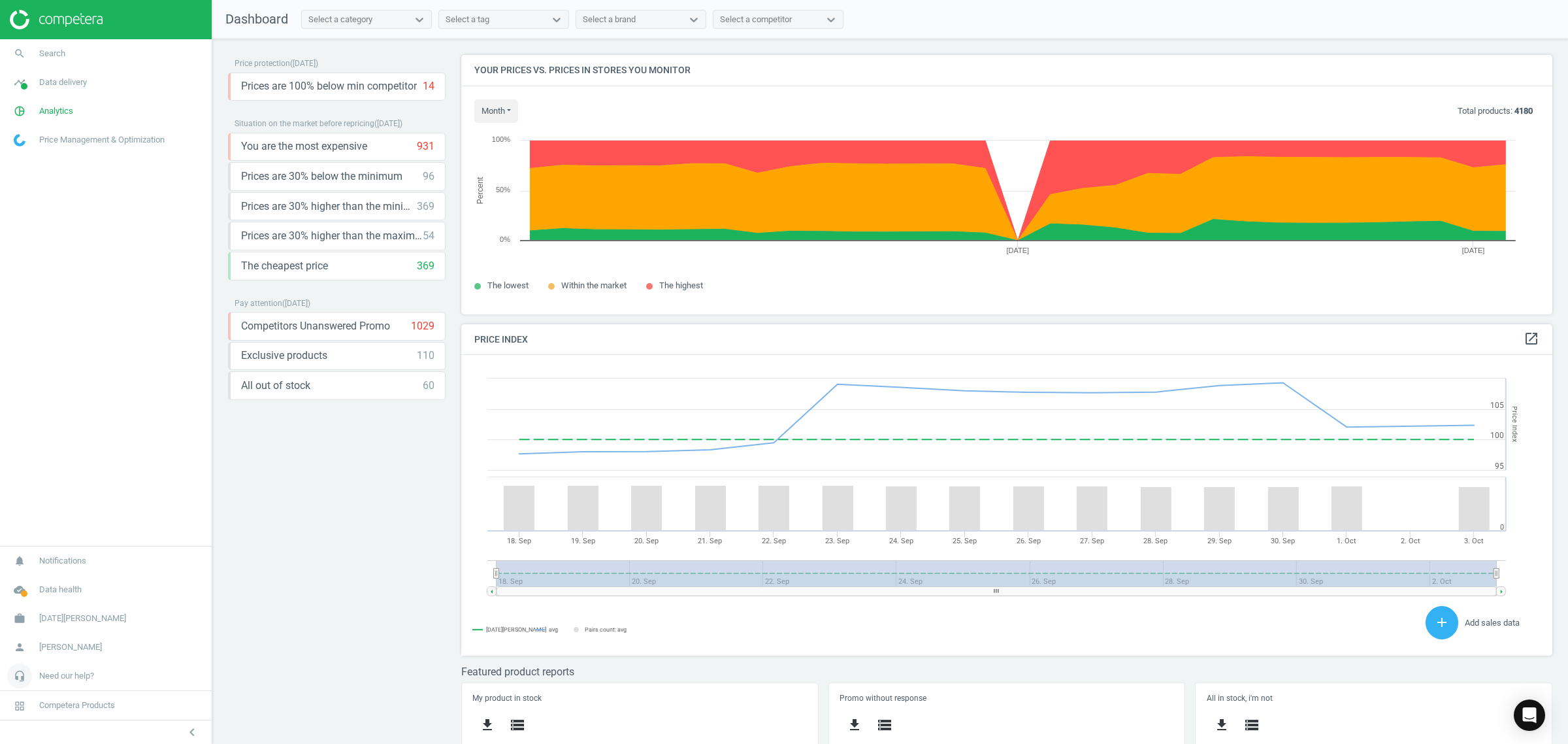
click at [20, 676] on icon "headset_mic" at bounding box center [20, 675] width 25 height 25
click at [43, 658] on span "Submit a request" at bounding box center [43, 656] width 57 height 10
